Goal: Task Accomplishment & Management: Use online tool/utility

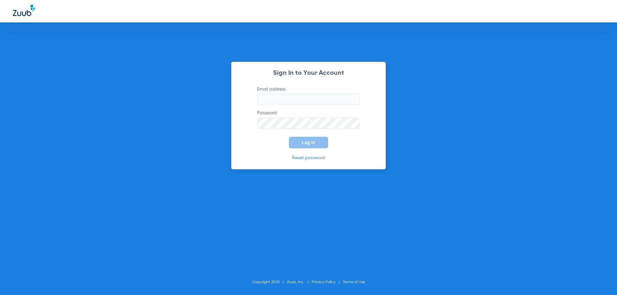
drag, startPoint x: 317, startPoint y: 94, endPoint x: 316, endPoint y: 98, distance: 3.7
click at [316, 94] on input "Email address" at bounding box center [308, 99] width 103 height 11
paste input "phoenixcentral@risas.com"
type input "phoenixcentral@risas.com"
click at [289, 137] on button "Log In" at bounding box center [308, 143] width 39 height 12
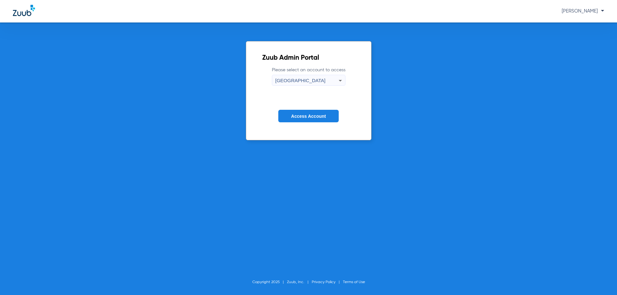
click at [312, 117] on span "Access Account" at bounding box center [308, 116] width 35 height 5
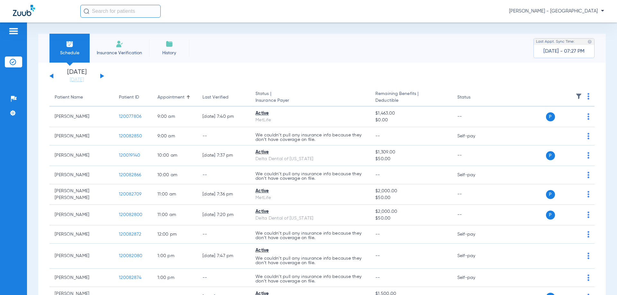
click at [584, 92] on th at bounding box center [545, 98] width 99 height 18
click at [588, 95] on img at bounding box center [589, 96] width 2 height 6
click at [563, 120] on span "Verify All" at bounding box center [560, 122] width 39 height 5
